Goal: Task Accomplishment & Management: Complete application form

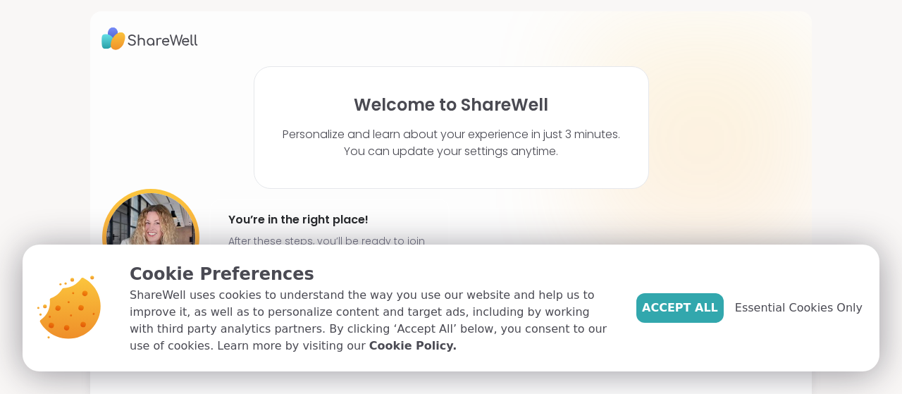
scroll to position [25, 0]
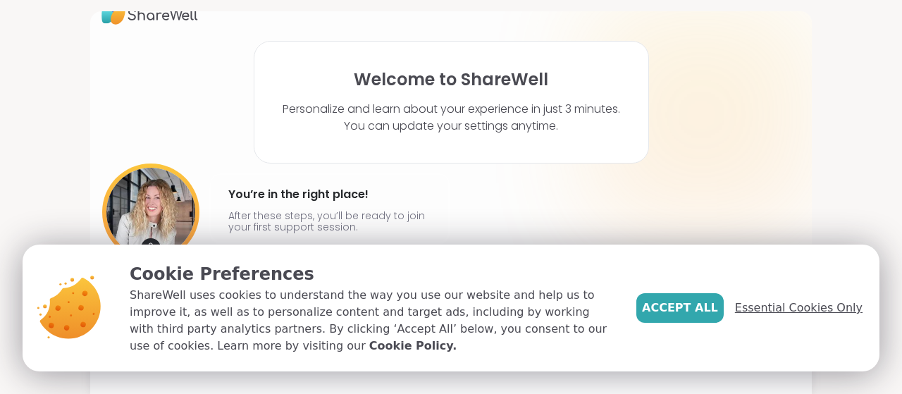
click at [830, 314] on span "Essential Cookies Only" at bounding box center [799, 308] width 128 height 17
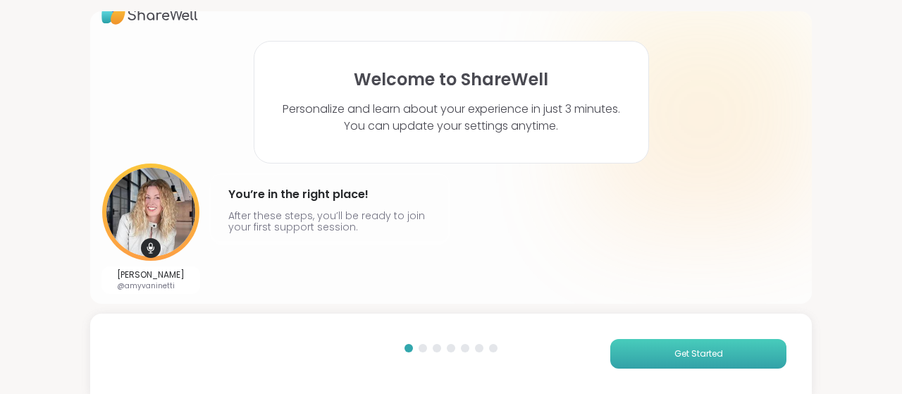
click at [701, 352] on span "Get Started" at bounding box center [699, 354] width 49 height 13
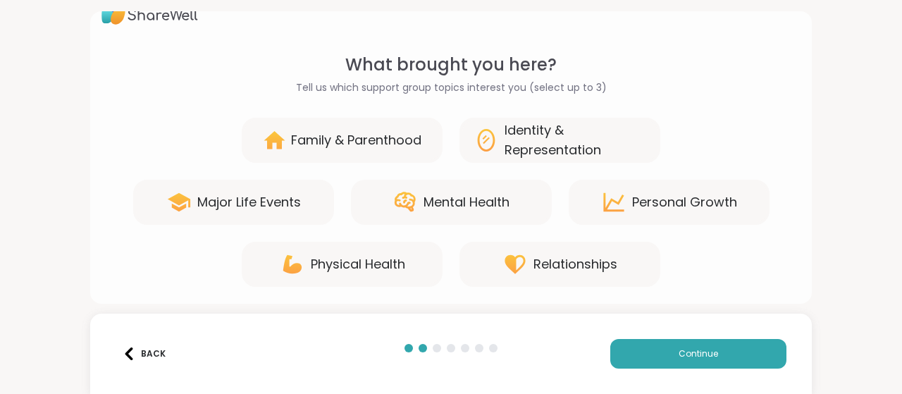
scroll to position [30, 0]
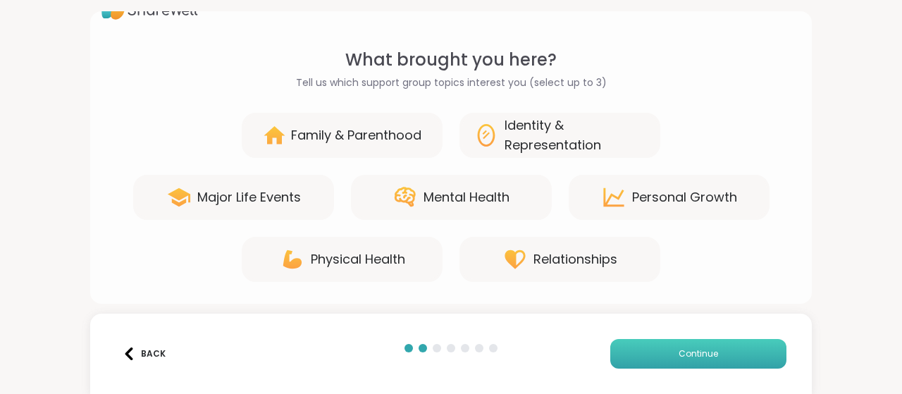
click at [679, 357] on span "Continue" at bounding box center [698, 354] width 39 height 13
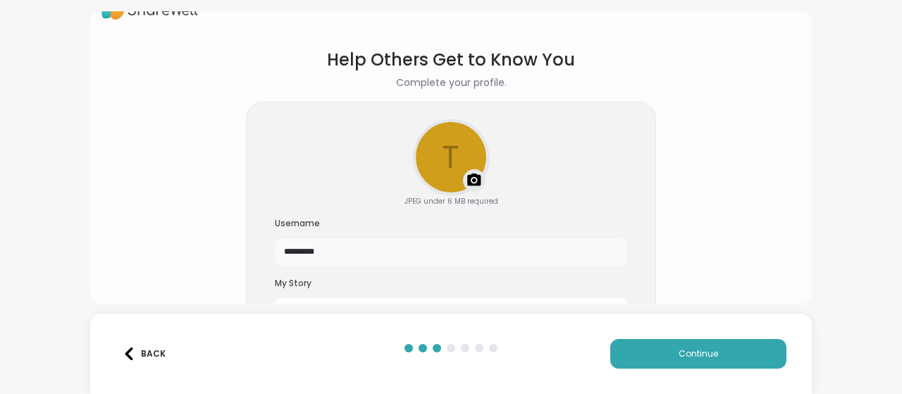
drag, startPoint x: 343, startPoint y: 256, endPoint x: 271, endPoint y: 260, distance: 72.0
click at [275, 260] on input "*********" at bounding box center [451, 252] width 353 height 28
click at [684, 362] on button "Continue" at bounding box center [699, 354] width 176 height 30
click at [334, 256] on input "****" at bounding box center [451, 252] width 353 height 28
drag, startPoint x: 334, startPoint y: 256, endPoint x: 296, endPoint y: 246, distance: 39.3
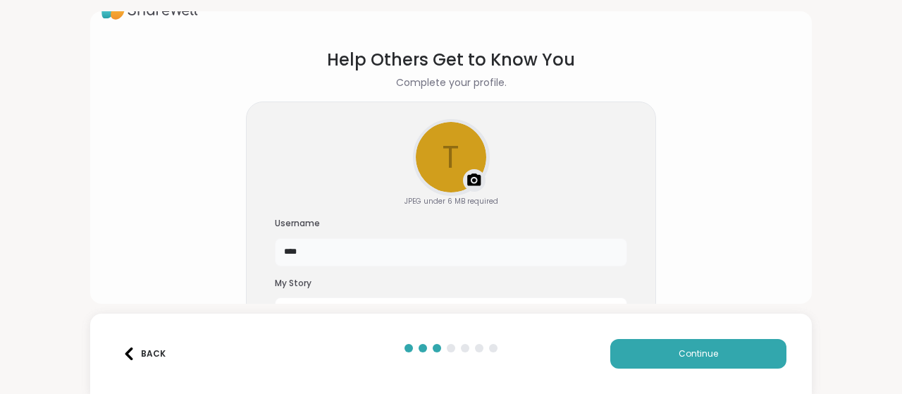
click at [296, 246] on input "****" at bounding box center [451, 252] width 353 height 28
type input "****"
click at [657, 360] on button "Continue" at bounding box center [699, 354] width 176 height 30
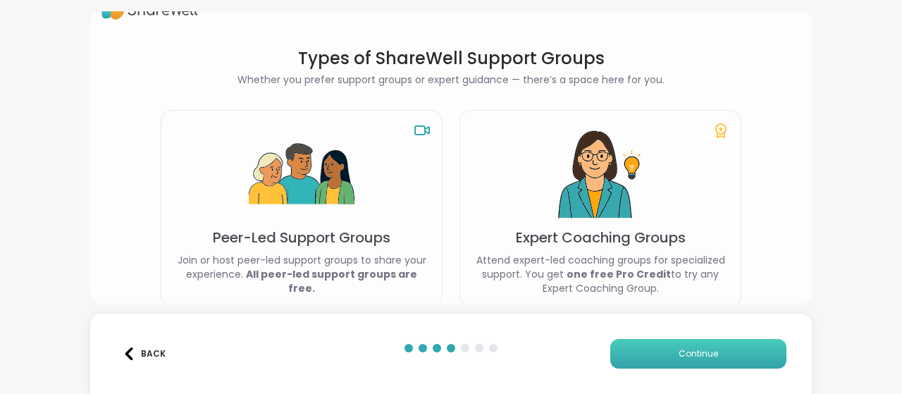
click at [721, 353] on button "Continue" at bounding box center [699, 354] width 176 height 30
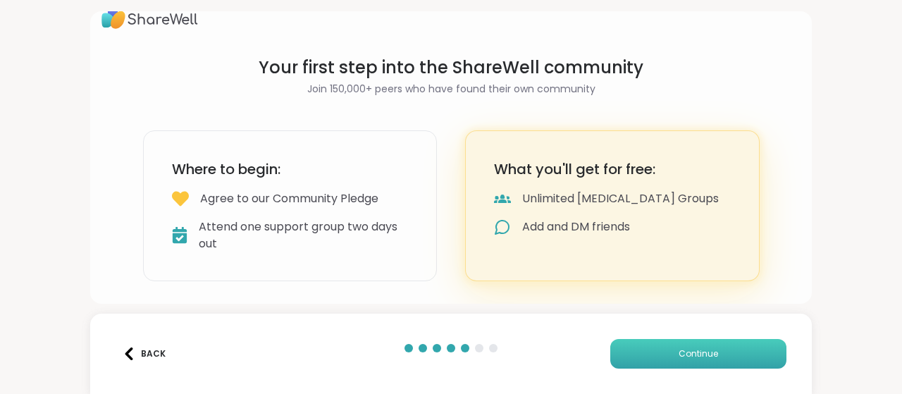
scroll to position [20, 0]
click at [721, 353] on button "Continue" at bounding box center [699, 354] width 176 height 30
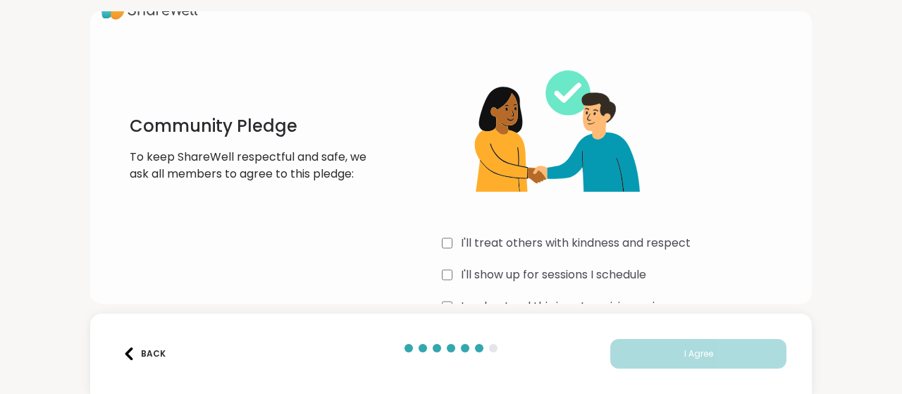
scroll to position [67, 0]
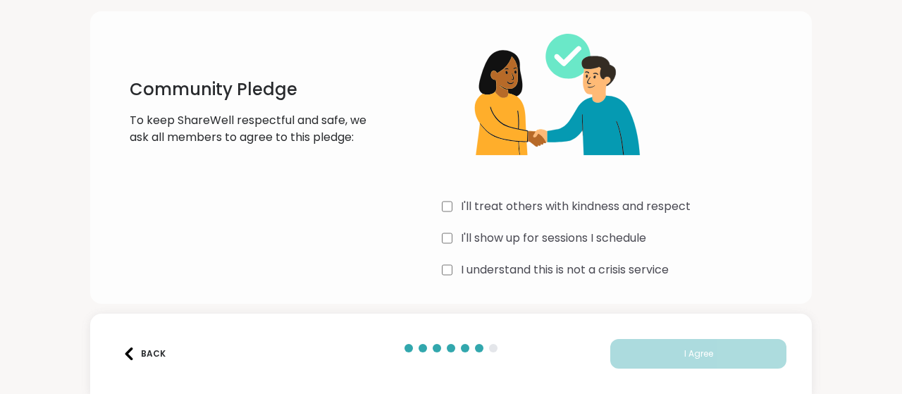
click at [626, 210] on label "I'll treat others with kindness and respect" at bounding box center [576, 206] width 230 height 17
click at [624, 243] on label "I'll show up for sessions I schedule" at bounding box center [553, 238] width 185 height 17
click at [624, 273] on label "I understand this is not a crisis service" at bounding box center [565, 270] width 208 height 17
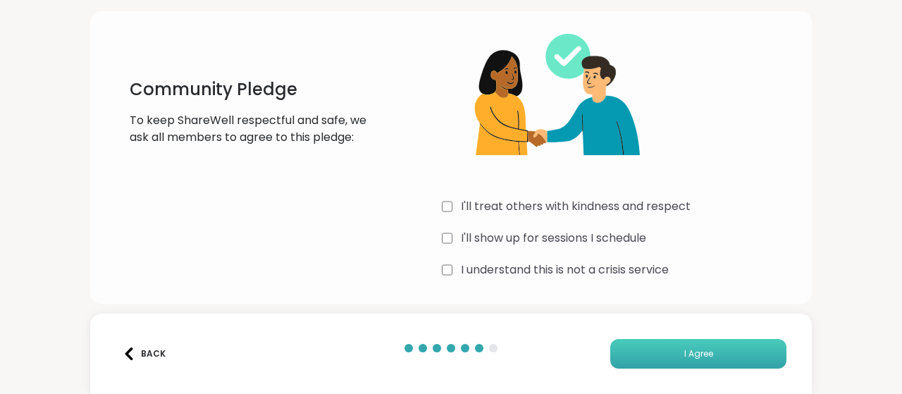
click at [708, 353] on button "I Agree" at bounding box center [699, 354] width 176 height 30
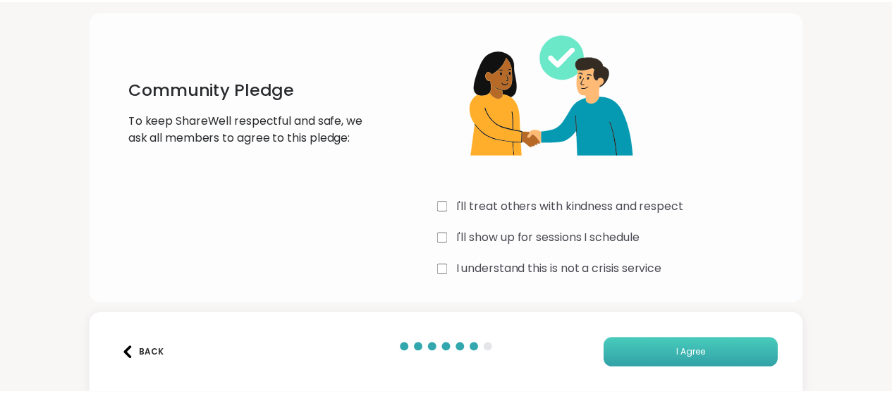
scroll to position [61, 0]
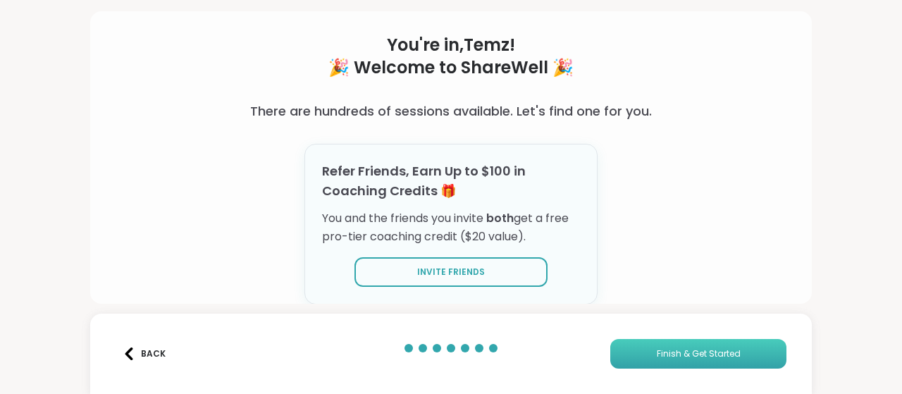
click at [674, 360] on span "Finish & Get Started" at bounding box center [699, 354] width 84 height 13
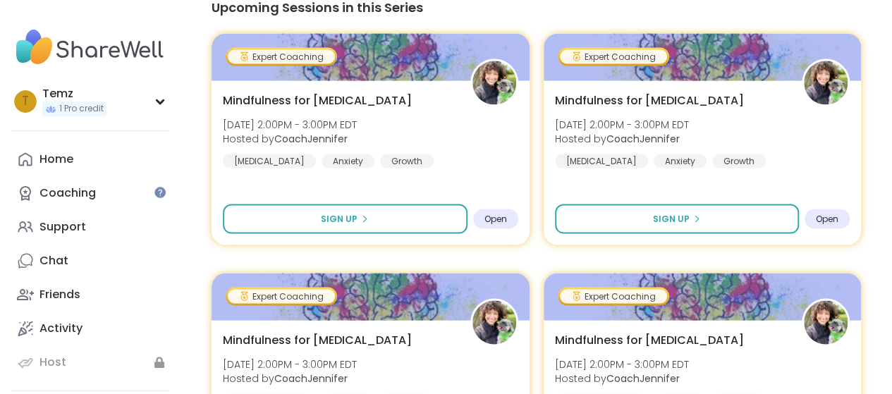
scroll to position [1333, 0]
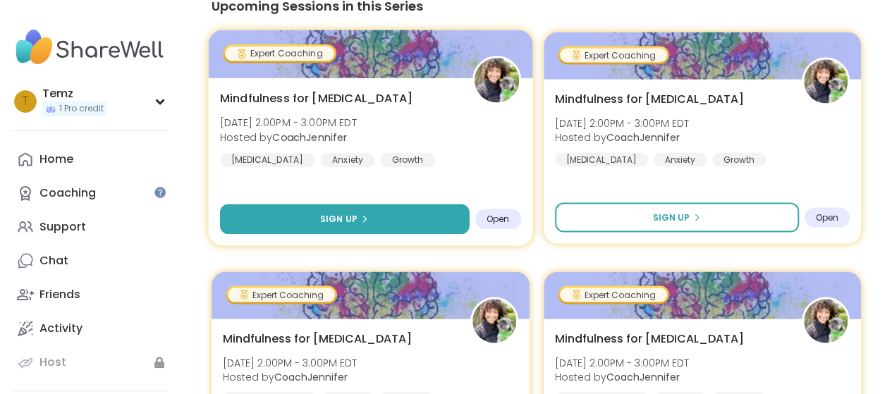
click at [374, 204] on button "Sign Up" at bounding box center [344, 219] width 249 height 30
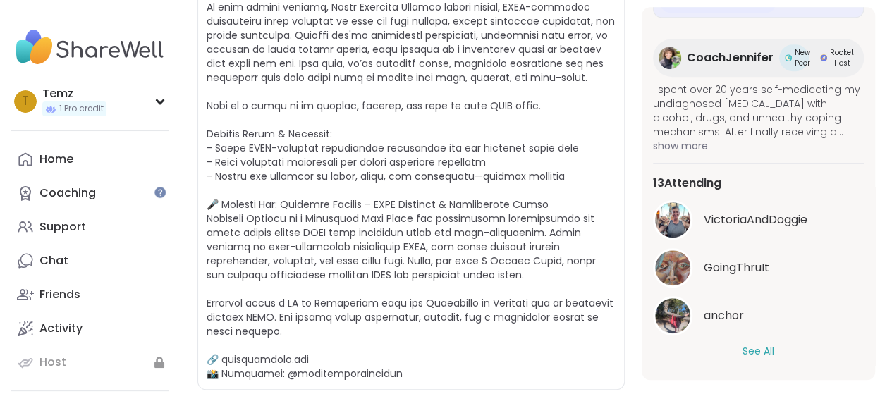
scroll to position [354, 0]
